Goal: Transaction & Acquisition: Purchase product/service

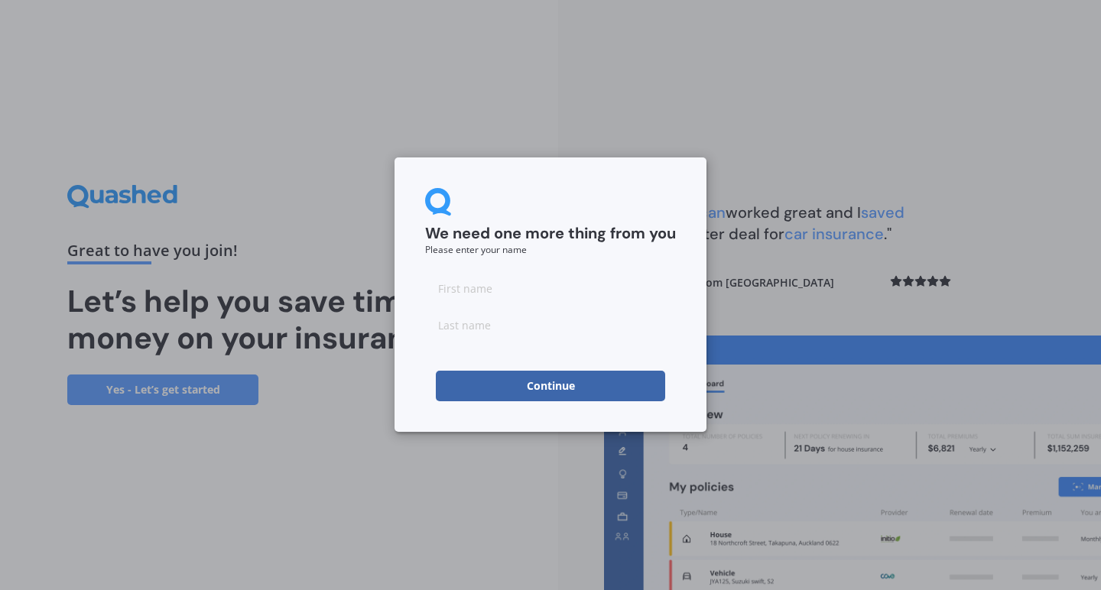
click at [489, 279] on input at bounding box center [550, 288] width 251 height 31
type input "[PERSON_NAME]"
click at [536, 388] on button "Continue" at bounding box center [550, 386] width 229 height 31
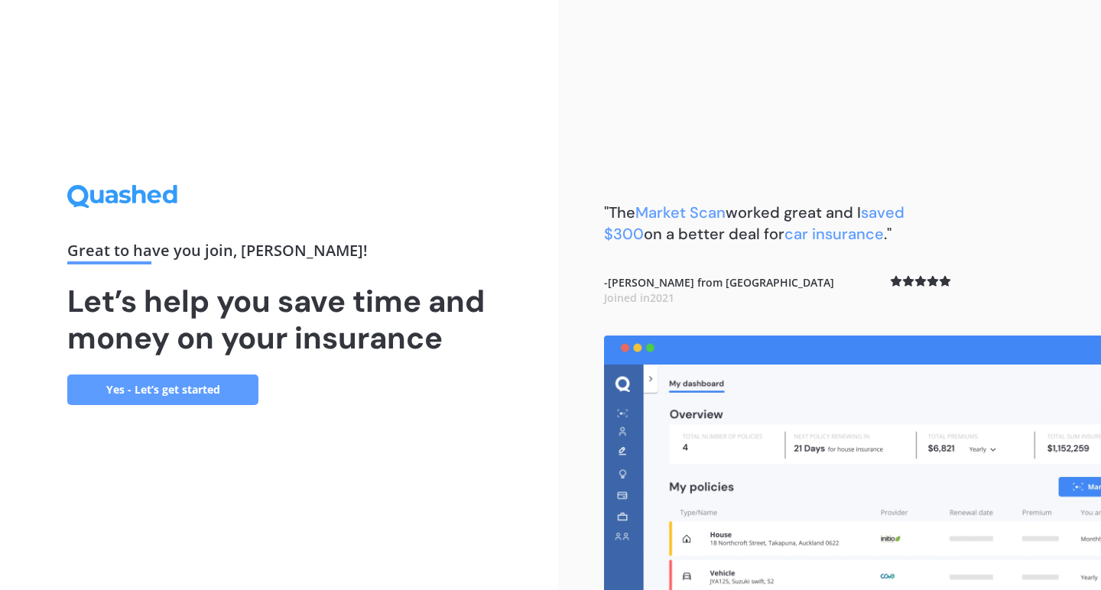
click at [138, 388] on link "Yes - Let’s get started" at bounding box center [162, 390] width 191 height 31
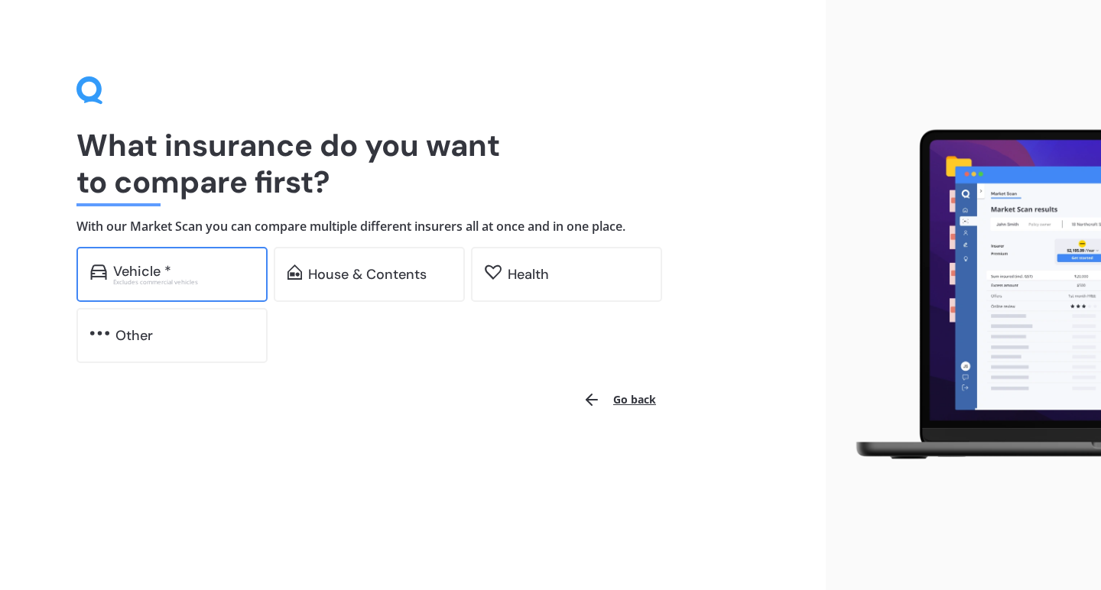
click at [161, 279] on div "Excludes commercial vehicles" at bounding box center [183, 282] width 141 height 6
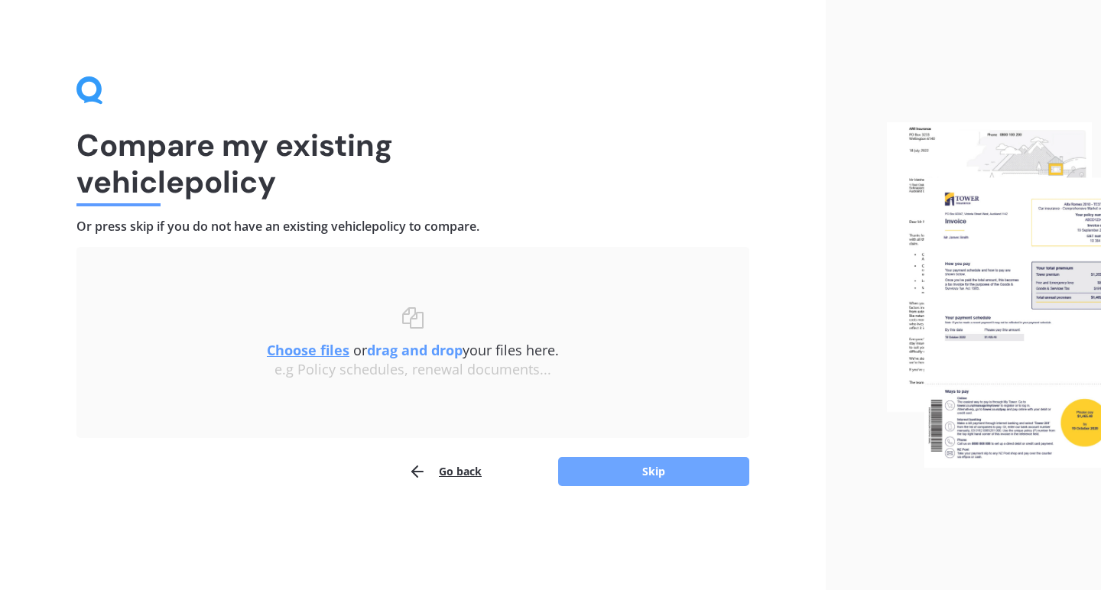
click at [642, 470] on button "Skip" at bounding box center [653, 471] width 191 height 29
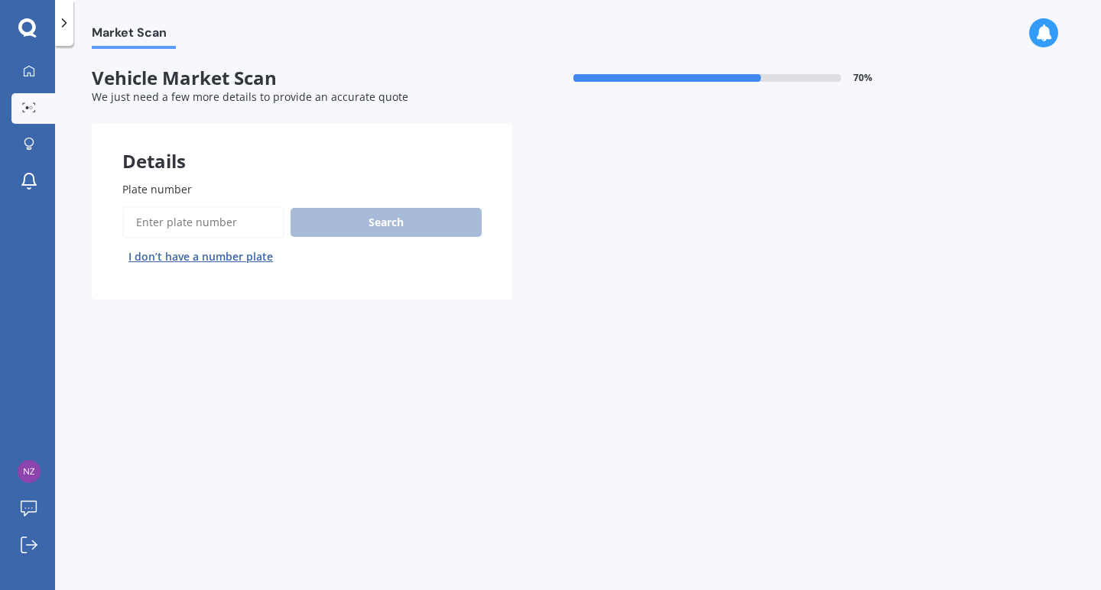
click at [244, 220] on input "Plate number" at bounding box center [203, 222] width 162 height 32
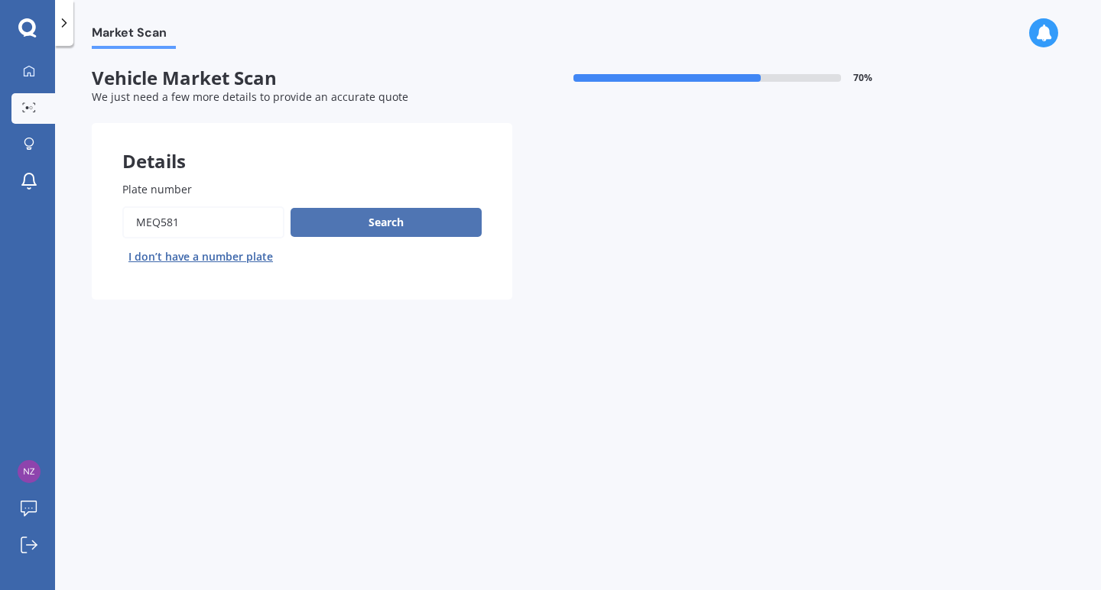
type input "meq581"
click at [346, 219] on button "Search" at bounding box center [386, 222] width 191 height 29
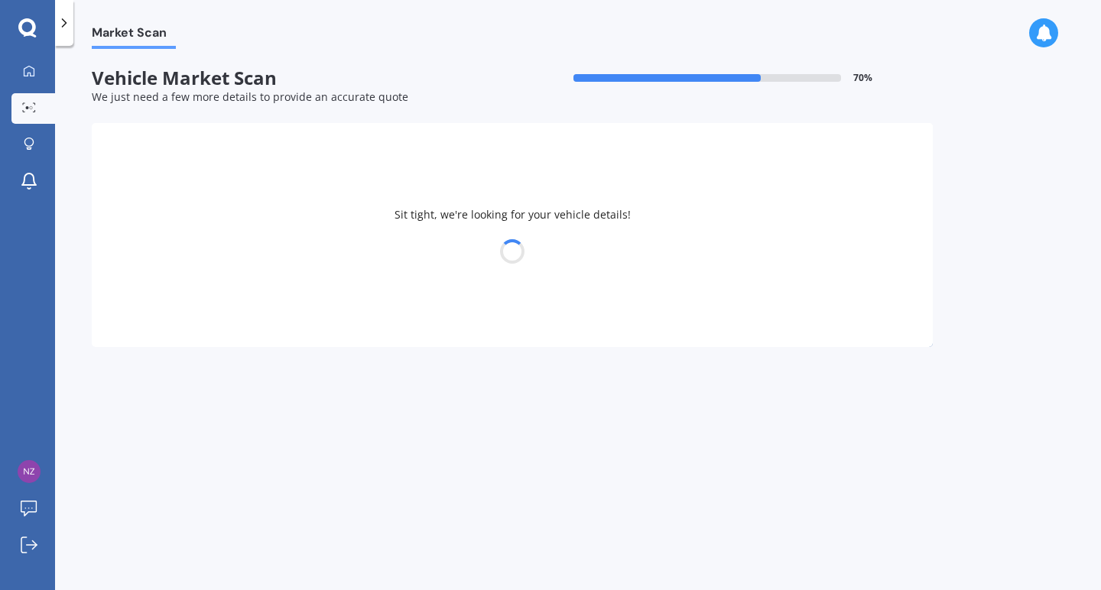
select select "FORD"
select select "FOCUS"
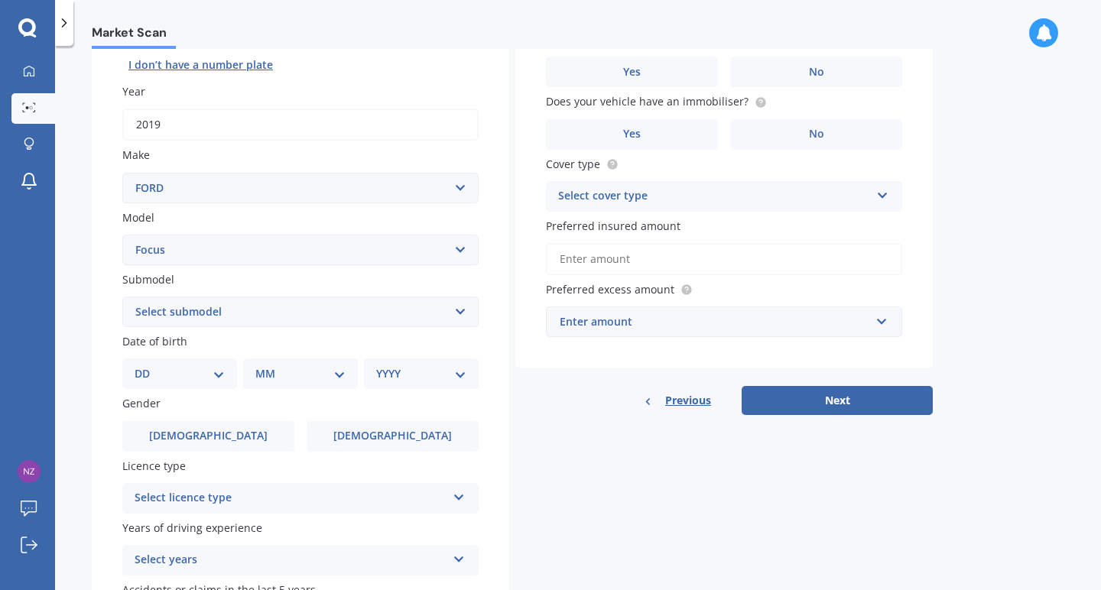
scroll to position [193, 0]
select select "TREND 1.5"
select select "22"
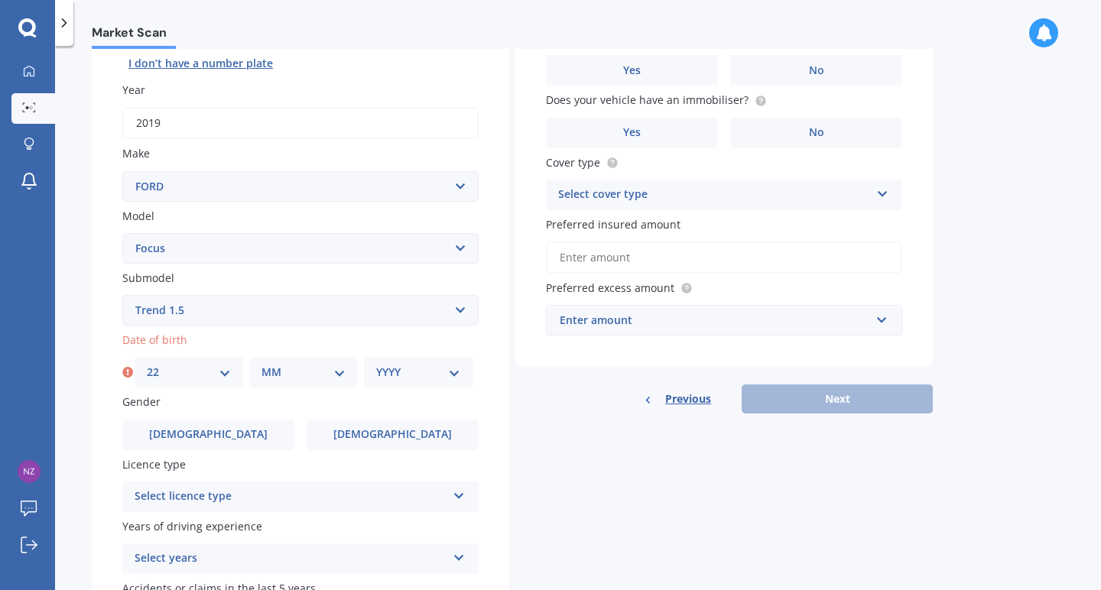
select select "12"
click at [451, 377] on div "YYYY 2025 2024 2023 2022 2021 2020 2019 2018 2017 2016 2015 2014 2013 2012 2011…" at bounding box center [418, 372] width 109 height 31
select select "1973"
click at [260, 488] on div "Select licence type" at bounding box center [291, 497] width 312 height 18
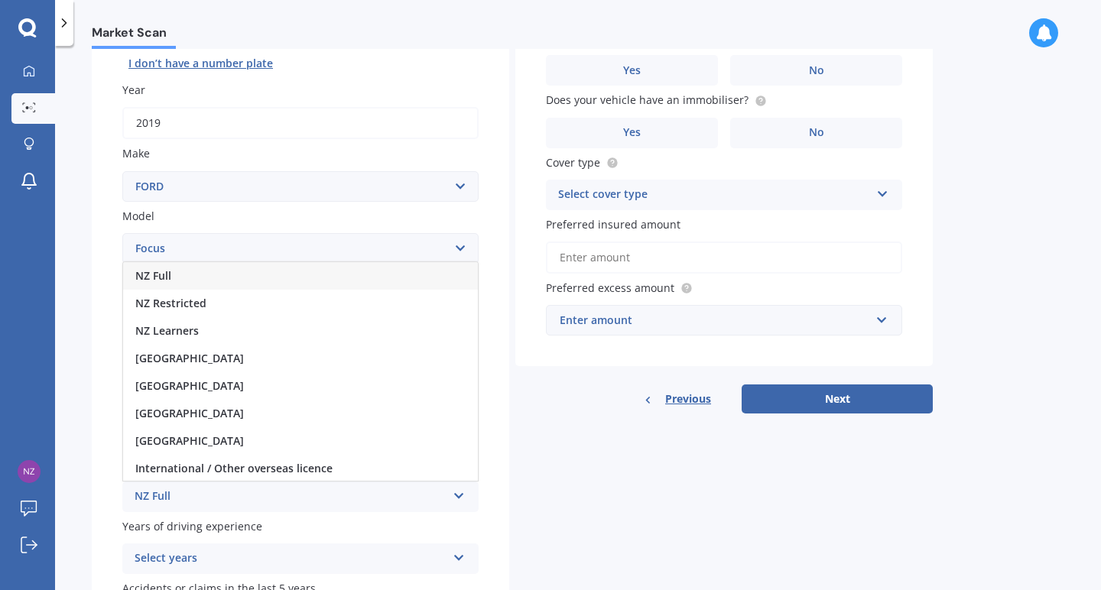
click at [196, 266] on div "NZ Full" at bounding box center [300, 276] width 355 height 28
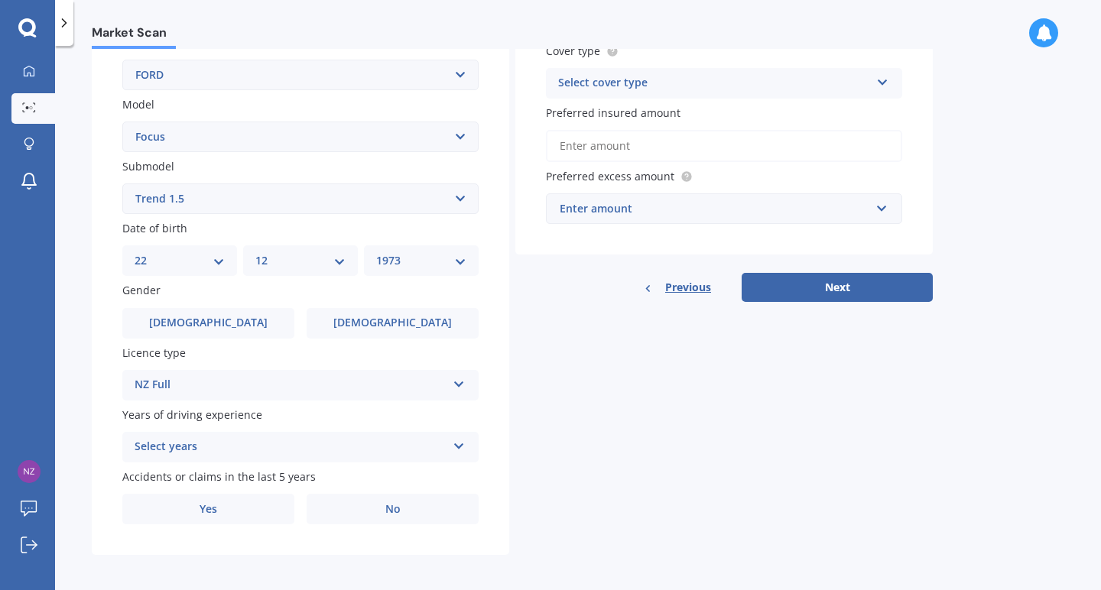
scroll to position [304, 0]
click at [205, 443] on div "Select years" at bounding box center [291, 448] width 312 height 18
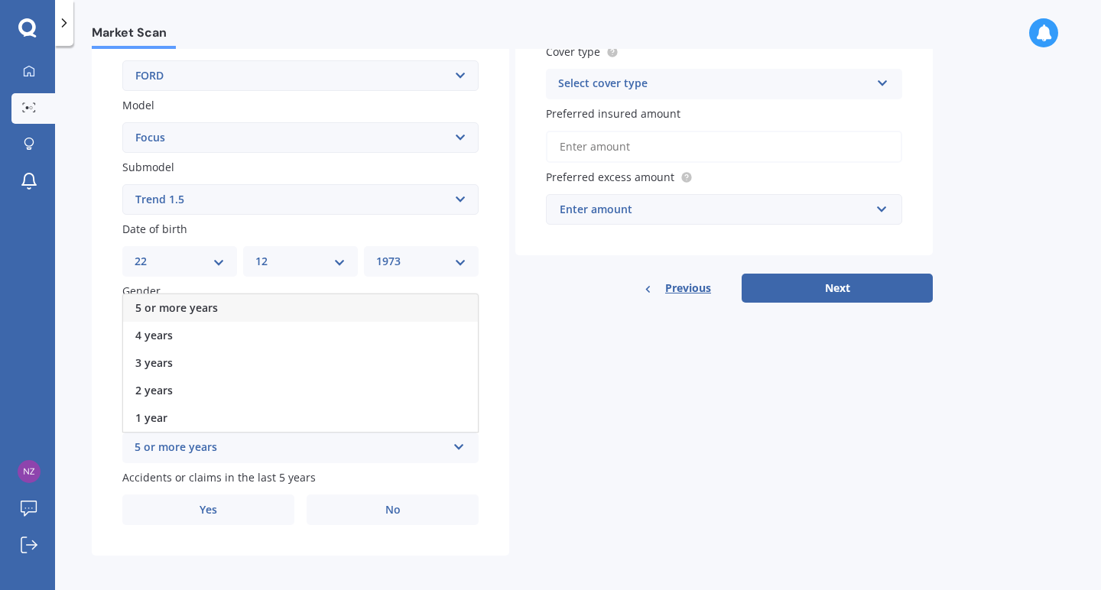
click at [214, 304] on span "5 or more years" at bounding box center [176, 307] width 83 height 15
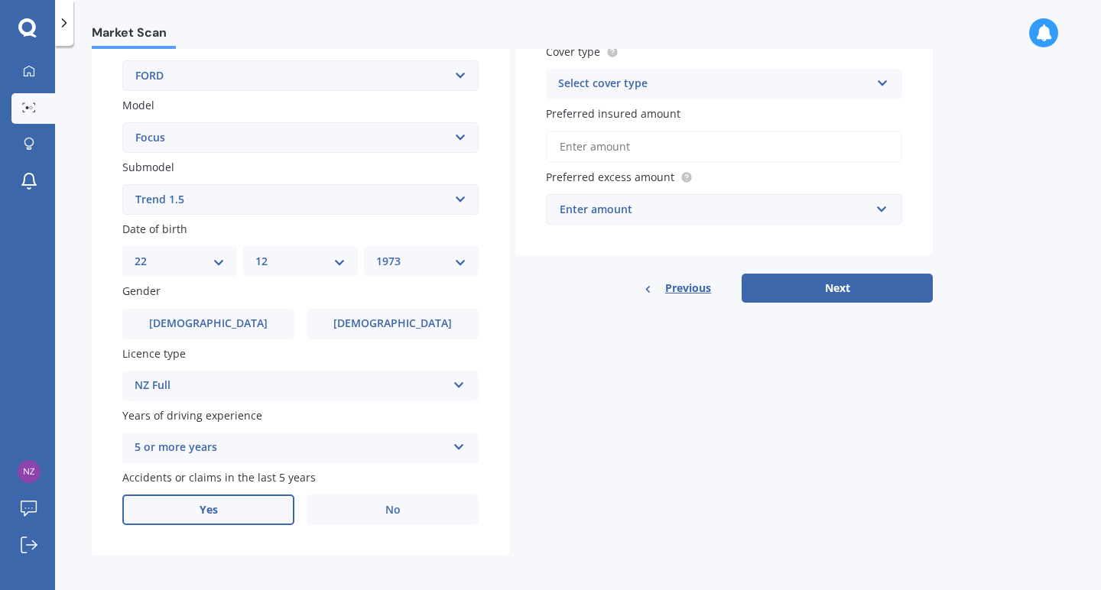
click at [232, 501] on label "Yes" at bounding box center [208, 510] width 172 height 31
click at [0, 0] on input "Yes" at bounding box center [0, 0] width 0 height 0
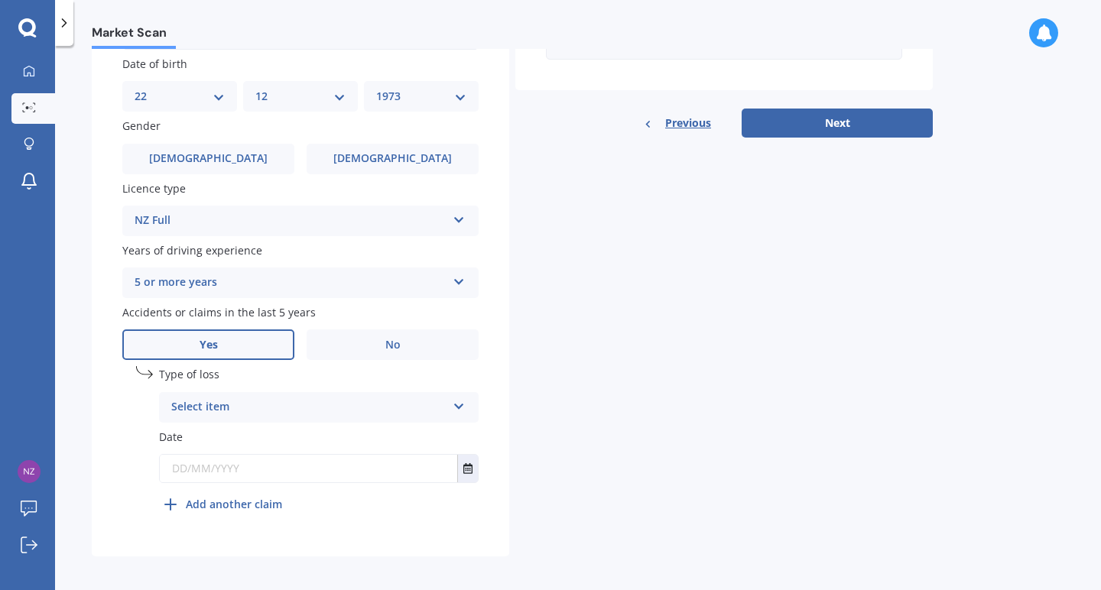
scroll to position [469, 0]
click at [235, 403] on div "Select item" at bounding box center [308, 408] width 275 height 18
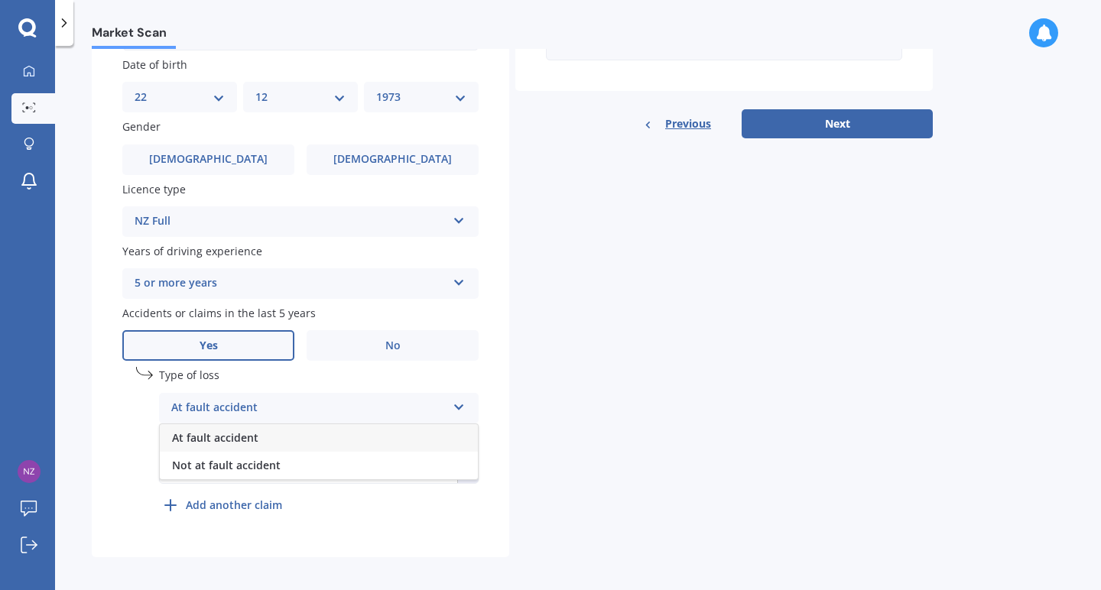
click at [251, 432] on span "At fault accident" at bounding box center [215, 437] width 86 height 15
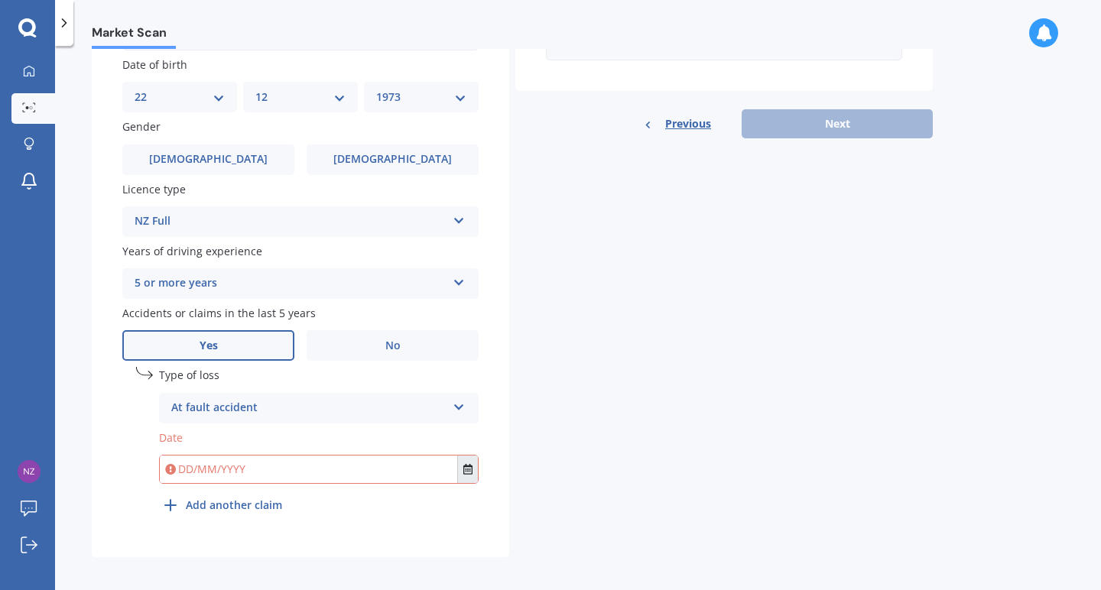
click at [464, 467] on icon "Select date" at bounding box center [467, 469] width 9 height 11
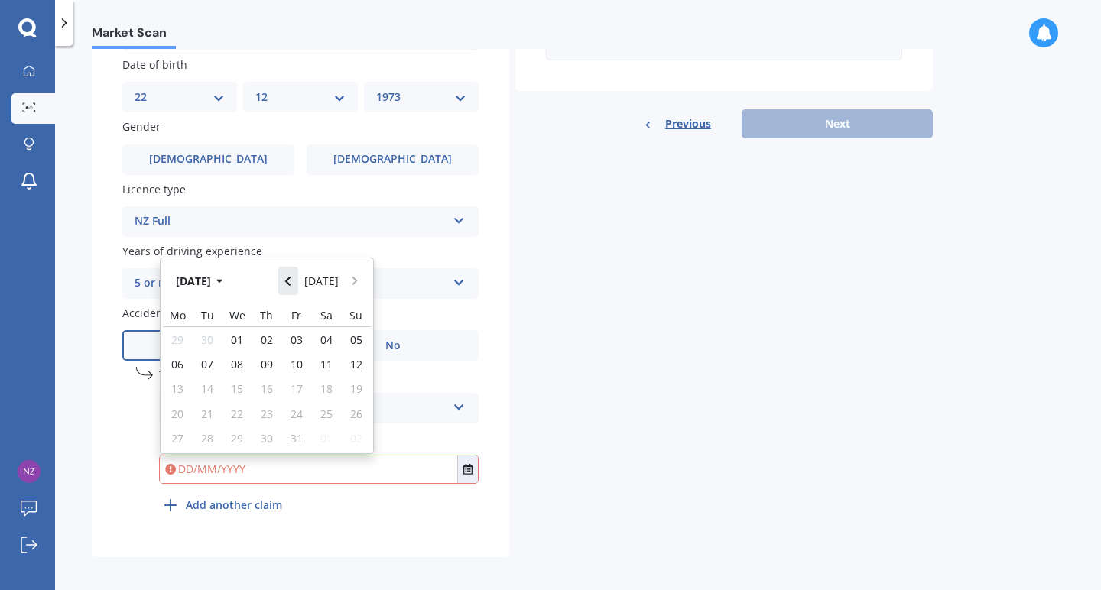
click at [291, 276] on icon "Navigate back" at bounding box center [287, 281] width 7 height 11
click at [353, 276] on icon "Navigate forward" at bounding box center [355, 281] width 7 height 11
click at [360, 357] on span "10" at bounding box center [356, 364] width 12 height 15
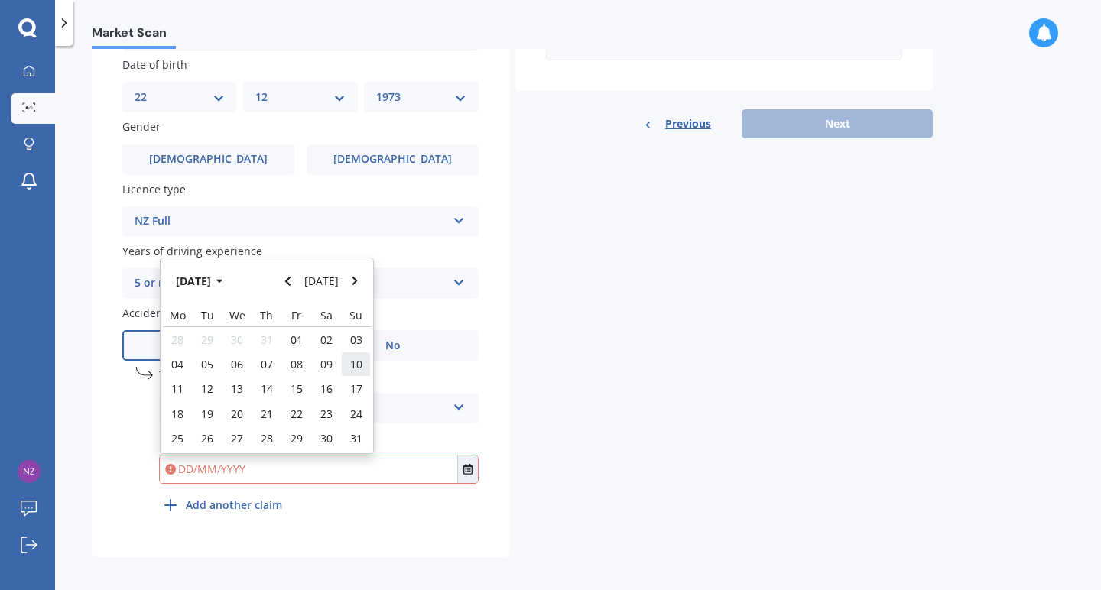
type input "[DATE]"
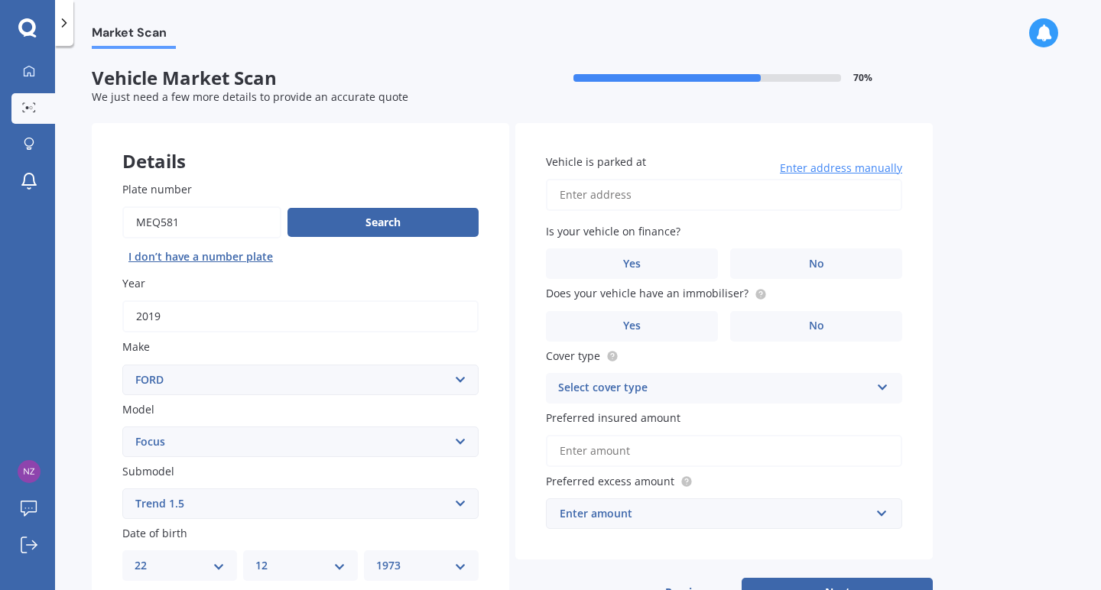
scroll to position [0, 0]
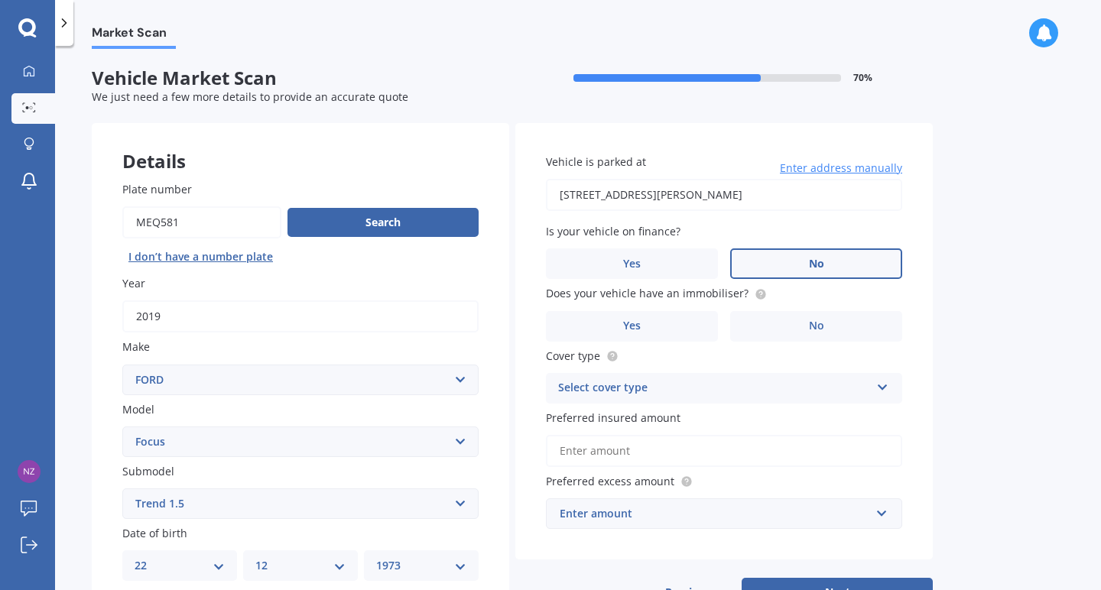
click at [825, 254] on label "No" at bounding box center [816, 263] width 172 height 31
click at [0, 0] on input "No" at bounding box center [0, 0] width 0 height 0
click at [765, 194] on input "[STREET_ADDRESS][PERSON_NAME]" at bounding box center [724, 195] width 356 height 32
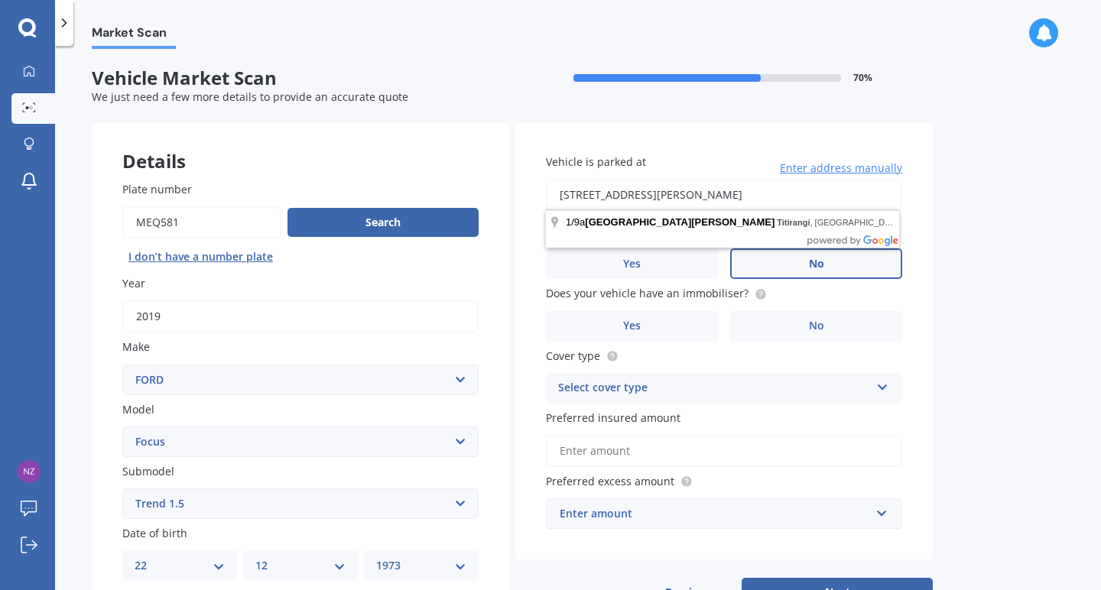
type input "[STREET_ADDRESS][PERSON_NAME]"
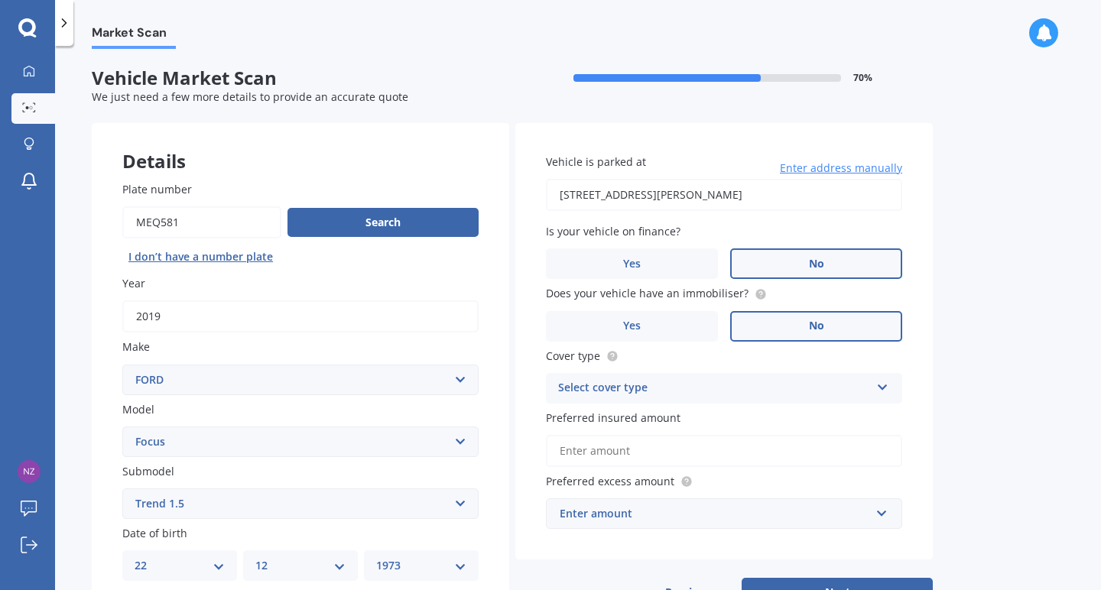
click at [817, 311] on label "No" at bounding box center [816, 326] width 172 height 31
click at [0, 0] on input "No" at bounding box center [0, 0] width 0 height 0
click at [738, 394] on div "Select cover type Comprehensive Third Party, Fire & Theft Third Party" at bounding box center [724, 388] width 356 height 31
click at [719, 414] on div "Comprehensive" at bounding box center [724, 418] width 355 height 28
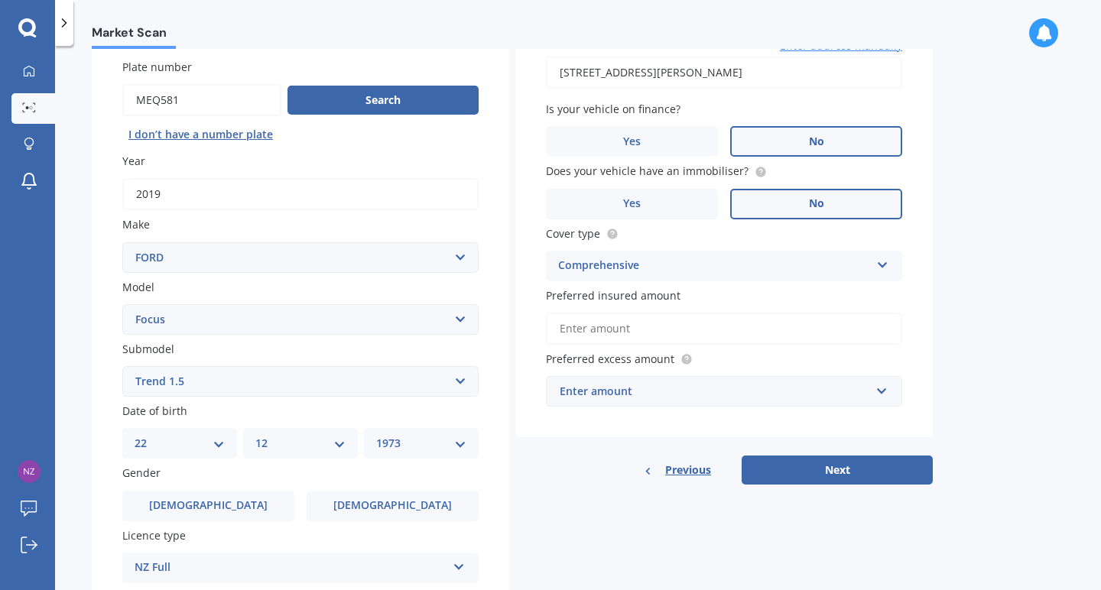
scroll to position [123, 0]
click at [631, 320] on input "Preferred insured amount" at bounding box center [724, 328] width 356 height 32
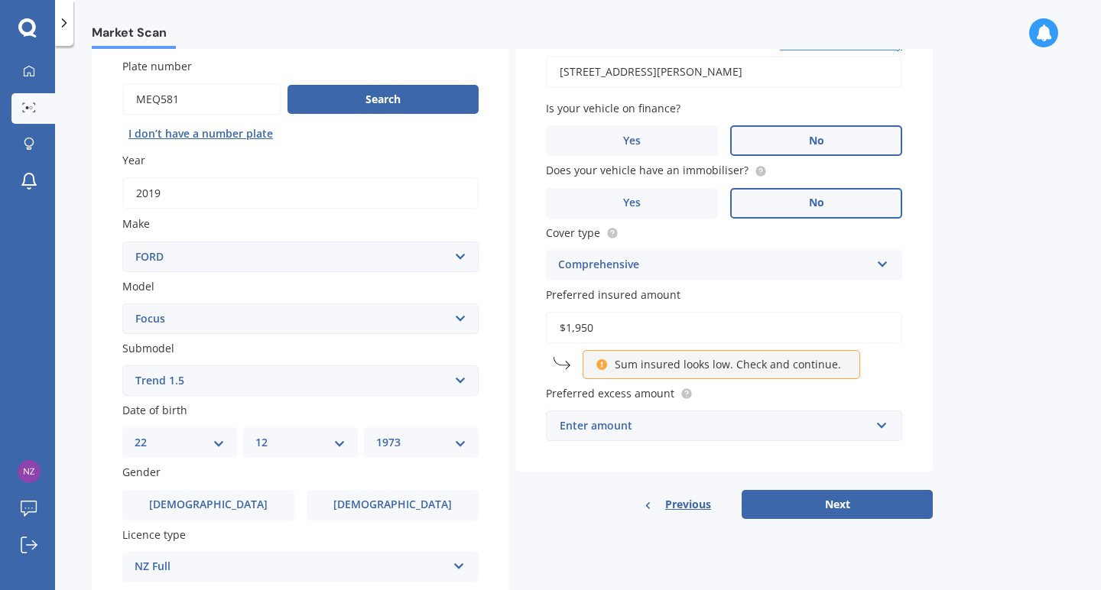
type input "$19,500"
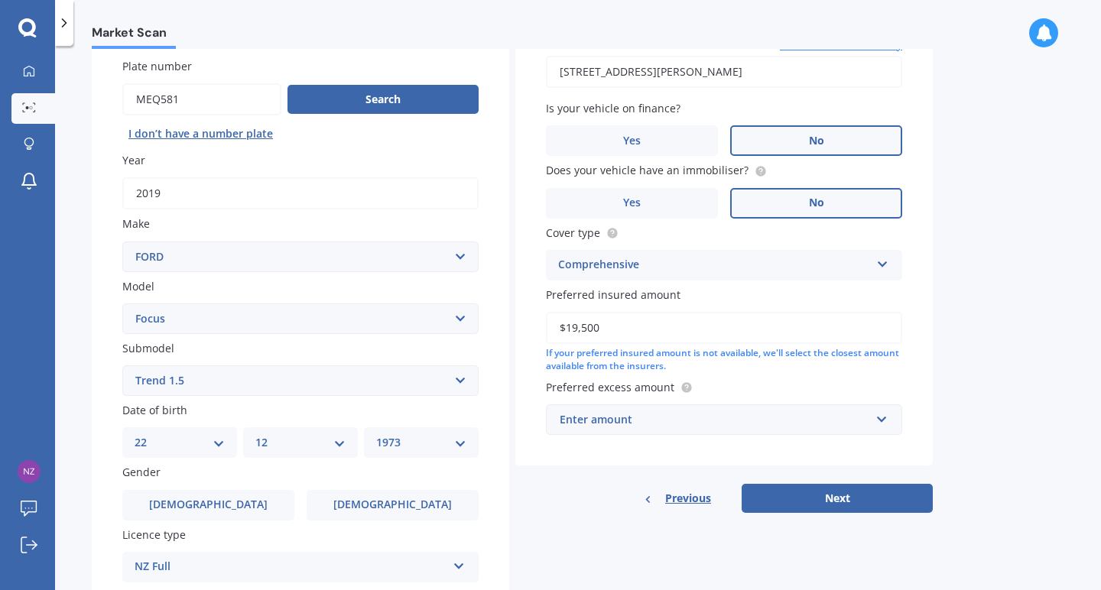
click at [656, 413] on div "Enter amount" at bounding box center [715, 419] width 310 height 17
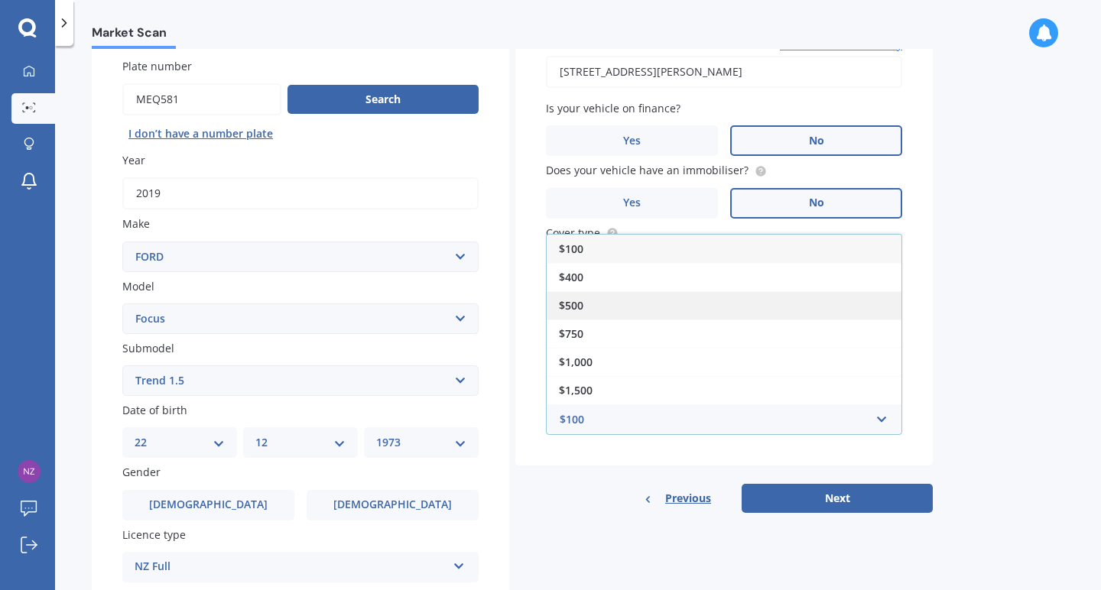
click at [641, 302] on div "$500" at bounding box center [724, 305] width 355 height 28
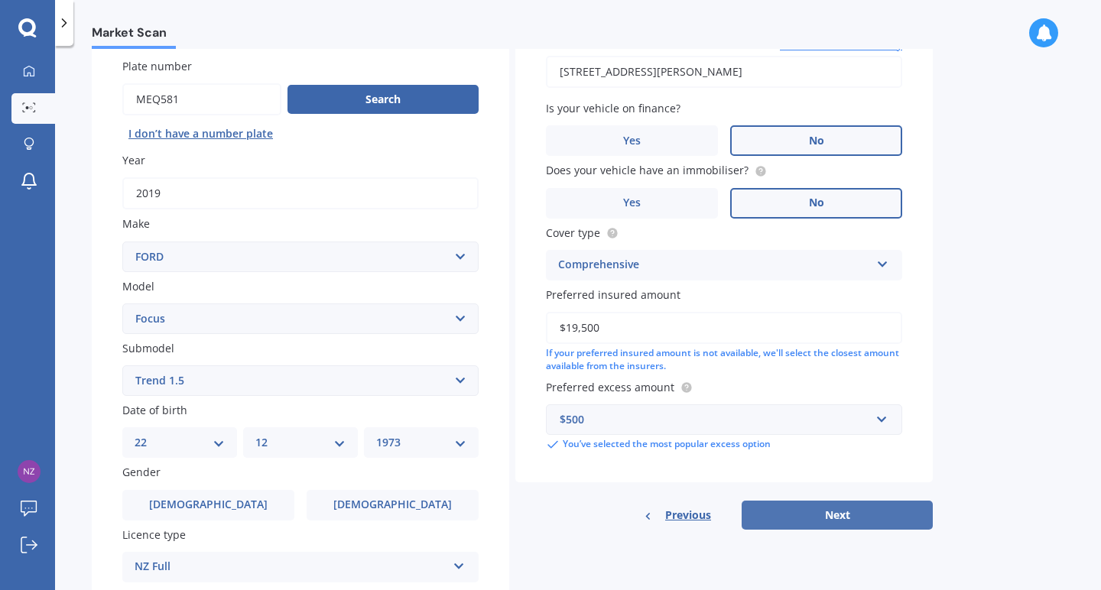
click at [816, 508] on button "Next" at bounding box center [837, 515] width 191 height 29
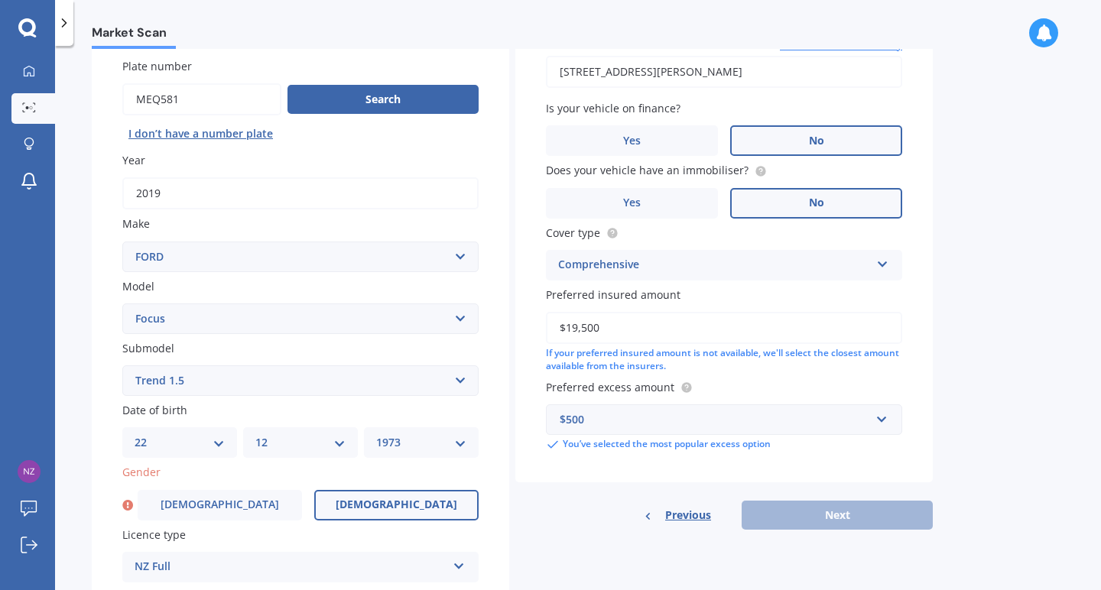
click at [423, 499] on label "[DEMOGRAPHIC_DATA]" at bounding box center [396, 505] width 164 height 31
click at [0, 0] on input "[DEMOGRAPHIC_DATA]" at bounding box center [0, 0] width 0 height 0
click at [880, 515] on button "Next" at bounding box center [837, 515] width 191 height 29
select select "22"
select select "12"
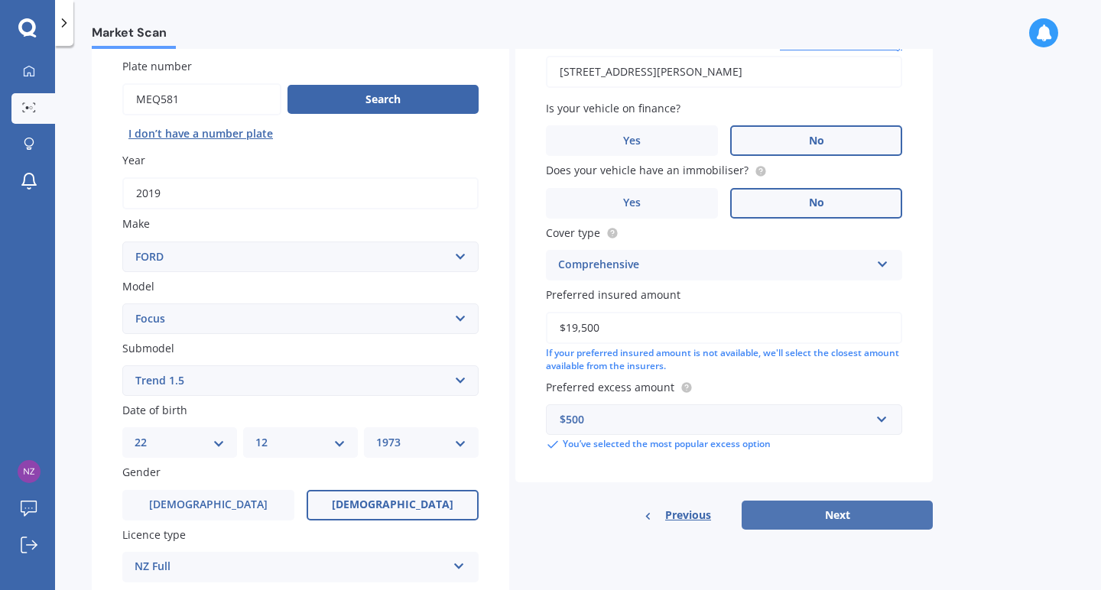
select select "1973"
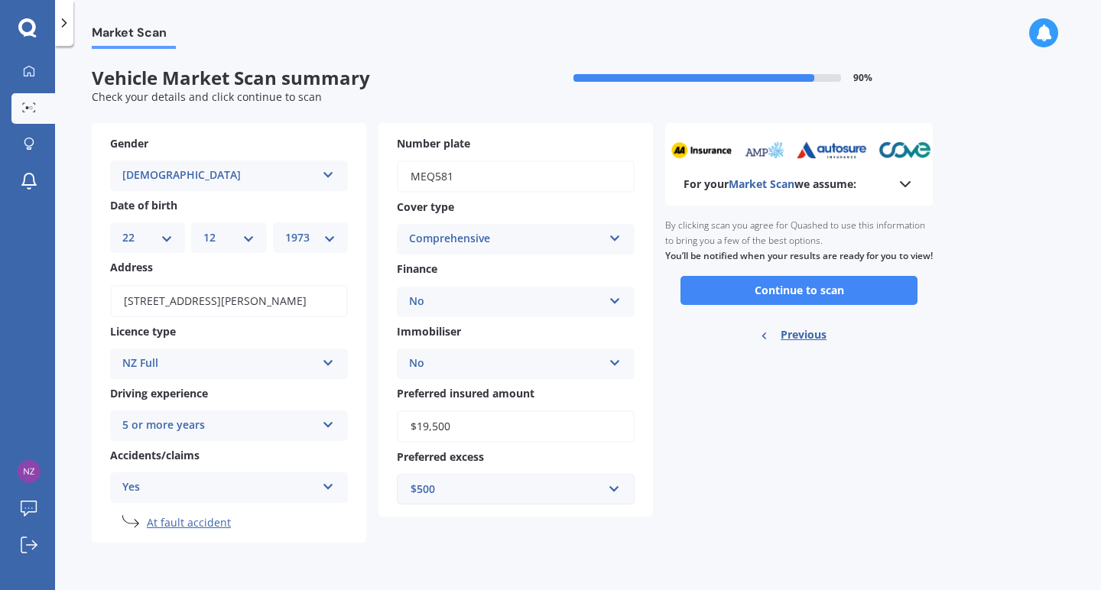
scroll to position [0, 0]
click at [870, 301] on button "Continue to scan" at bounding box center [798, 290] width 237 height 29
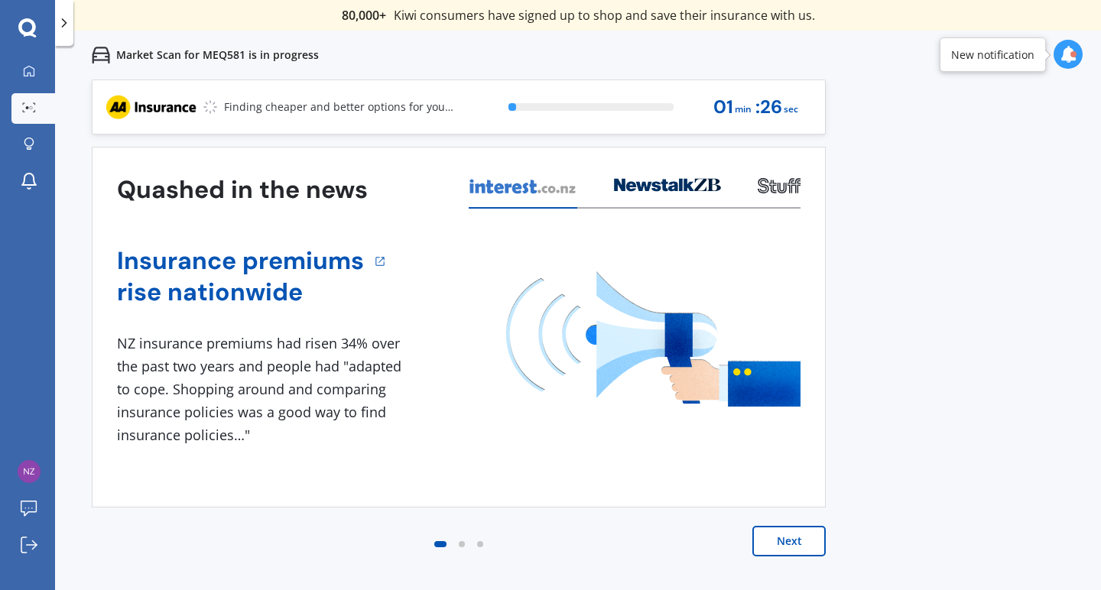
click at [788, 541] on button "Next" at bounding box center [788, 541] width 73 height 31
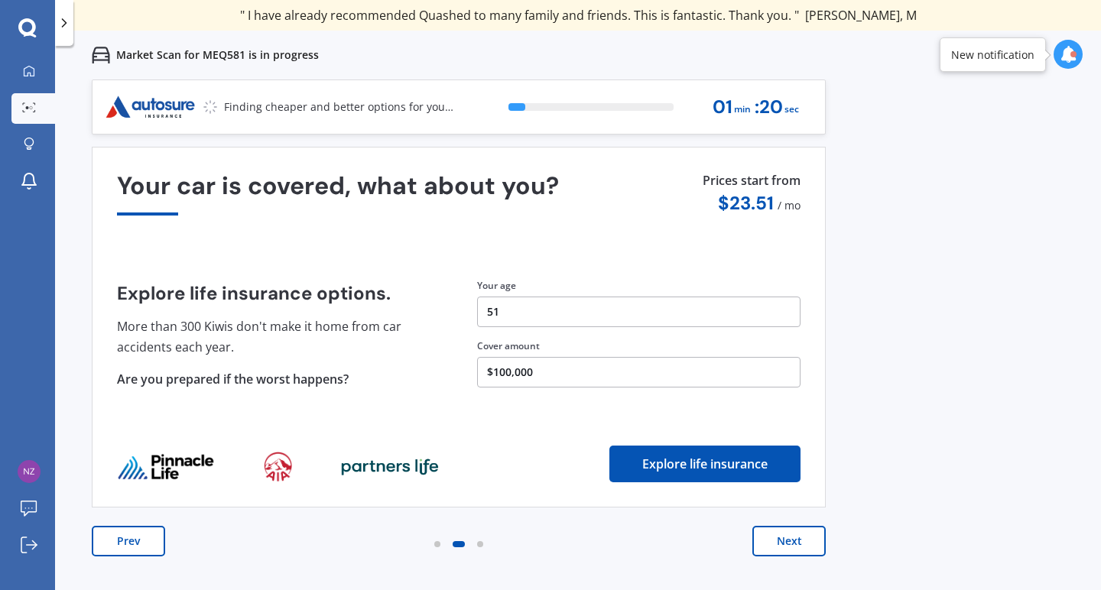
click at [790, 539] on button "Next" at bounding box center [788, 541] width 73 height 31
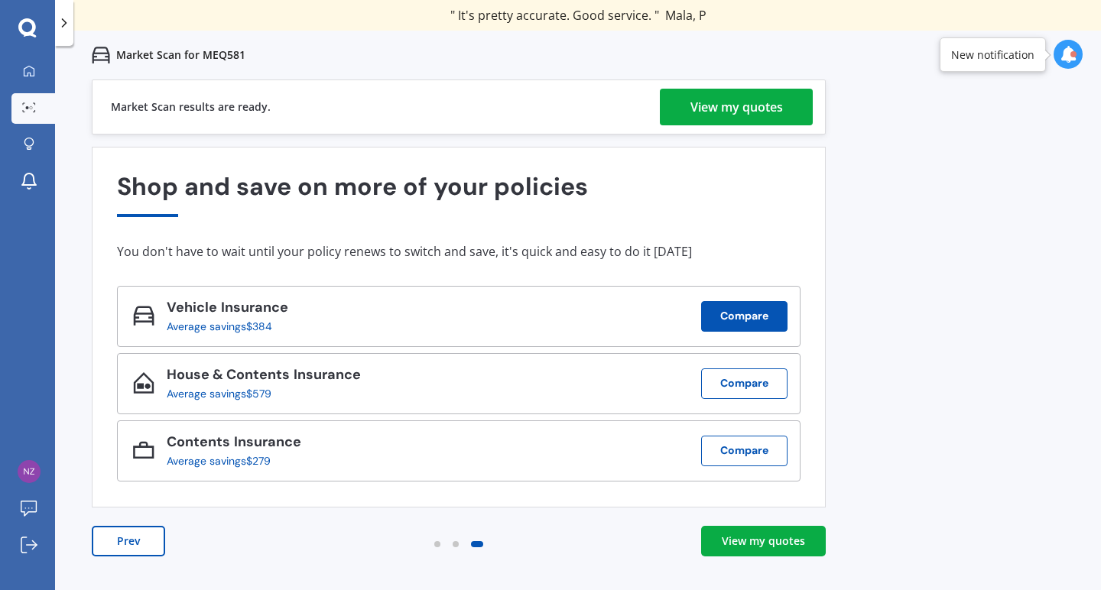
click at [759, 311] on button "Compare" at bounding box center [744, 316] width 86 height 31
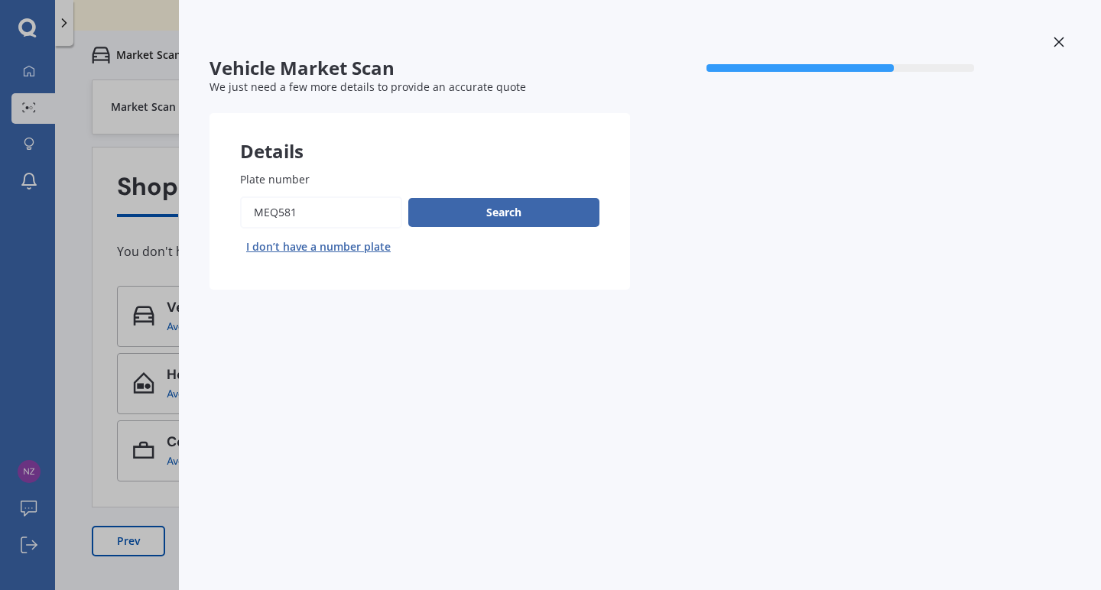
click at [1062, 41] on icon at bounding box center [1058, 42] width 11 height 11
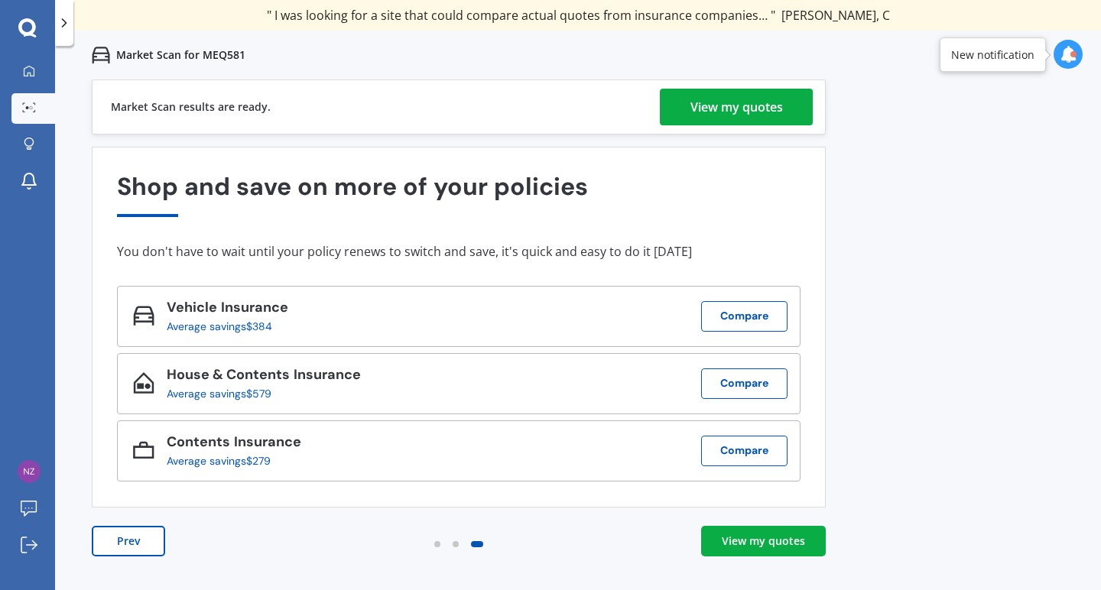
click at [762, 537] on div "View my quotes" at bounding box center [763, 541] width 83 height 15
